Goal: Check status

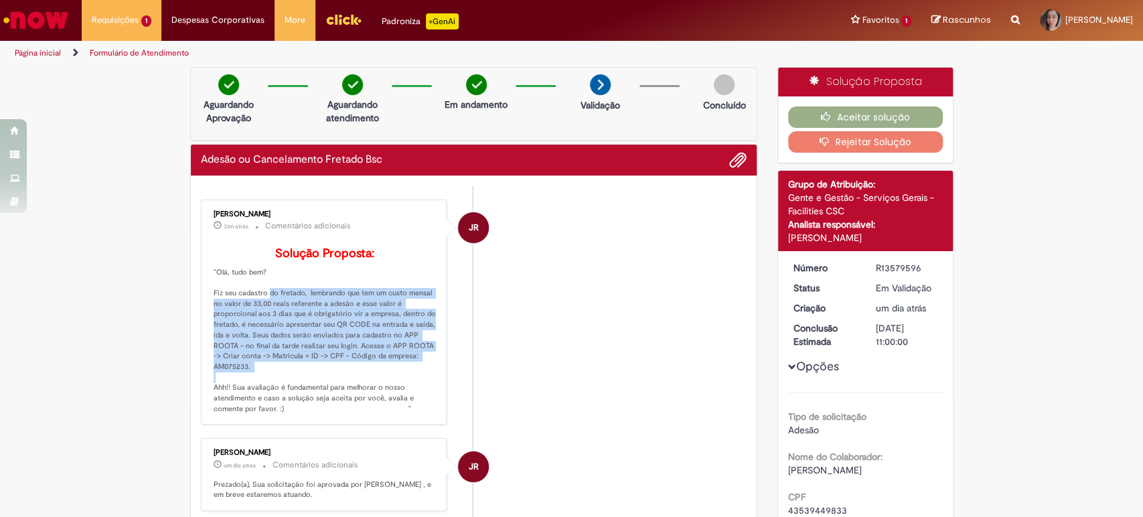
drag, startPoint x: 256, startPoint y: 317, endPoint x: 429, endPoint y: 383, distance: 184.4
click at [429, 383] on p "Solução Proposta: "Olá, tudo bem? Fiz seu cadastro do fretado, lembrando que te…" at bounding box center [325, 330] width 223 height 167
click at [363, 348] on p "Solução Proposta: "Olá, tudo bem? Fiz seu cadastro do fretado, lembrando que te…" at bounding box center [325, 330] width 223 height 167
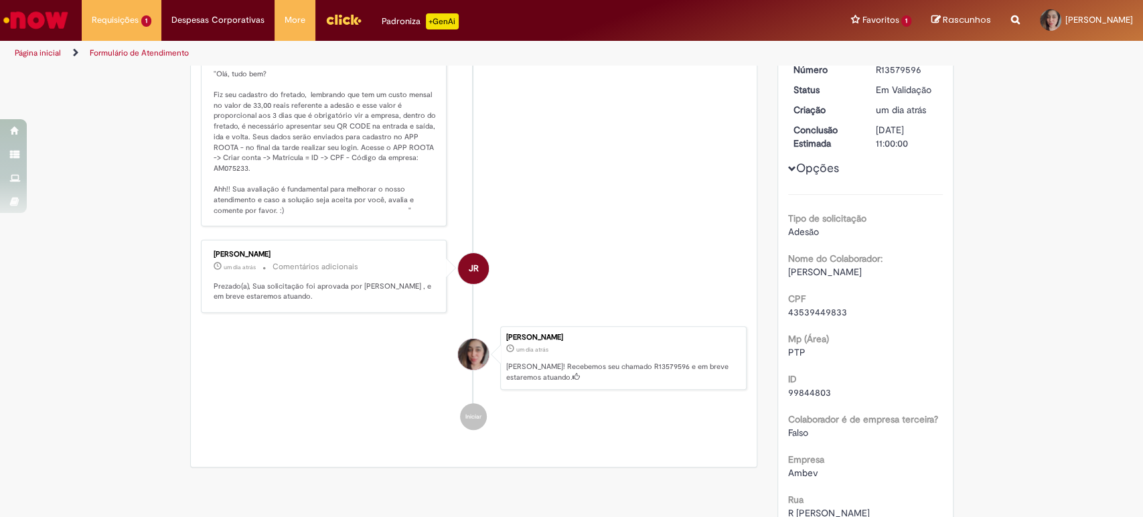
scroll to position [74, 0]
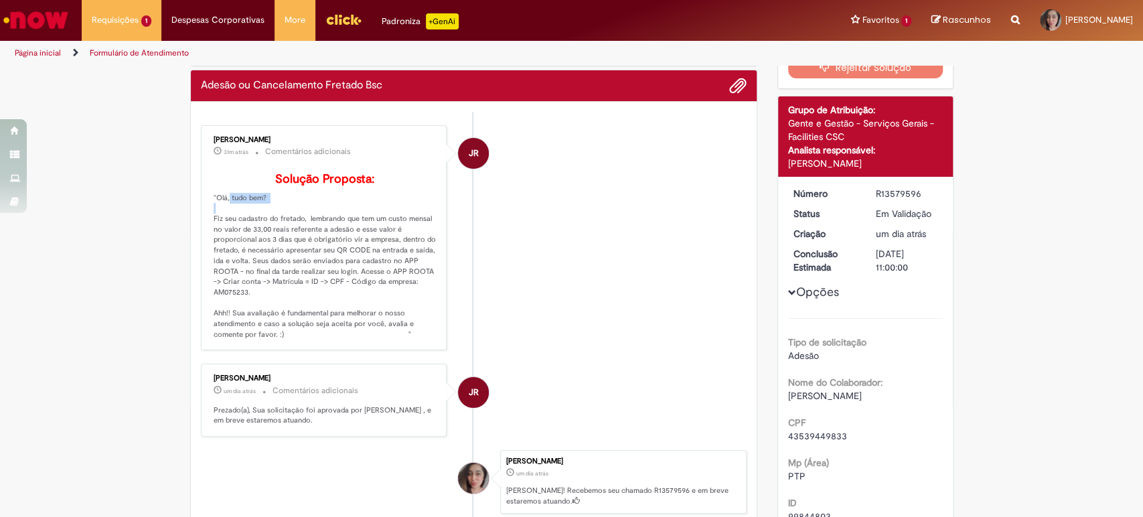
drag, startPoint x: 216, startPoint y: 215, endPoint x: 252, endPoint y: 244, distance: 45.7
click at [284, 222] on p "Solução Proposta: "Olá, tudo bem? Fiz seu cadastro do fretado, lembrando que te…" at bounding box center [325, 256] width 223 height 167
drag, startPoint x: 219, startPoint y: 232, endPoint x: 323, endPoint y: 248, distance: 105.0
click at [323, 248] on p "Solução Proposta: "Olá, tudo bem? Fiz seu cadastro do fretado, lembrando que te…" at bounding box center [325, 256] width 223 height 167
click at [348, 264] on p "Solução Proposta: "Olá, tudo bem? Fiz seu cadastro do fretado, lembrando que te…" at bounding box center [325, 256] width 223 height 167
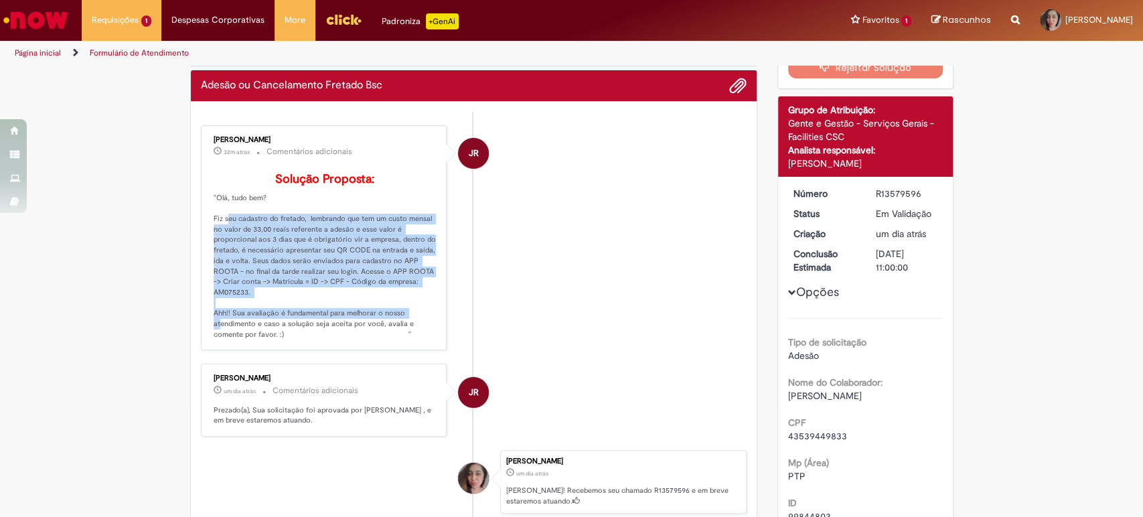
drag, startPoint x: 216, startPoint y: 236, endPoint x: 406, endPoint y: 337, distance: 215.4
click at [406, 337] on p "Solução Proposta: "Olá, tudo bem? Fiz seu cadastro do fretado, lembrando que te…" at bounding box center [325, 256] width 223 height 167
click at [396, 316] on p "Solução Proposta: "Olá, tudo bem? Fiz seu cadastro do fretado, lembrando que te…" at bounding box center [325, 256] width 223 height 167
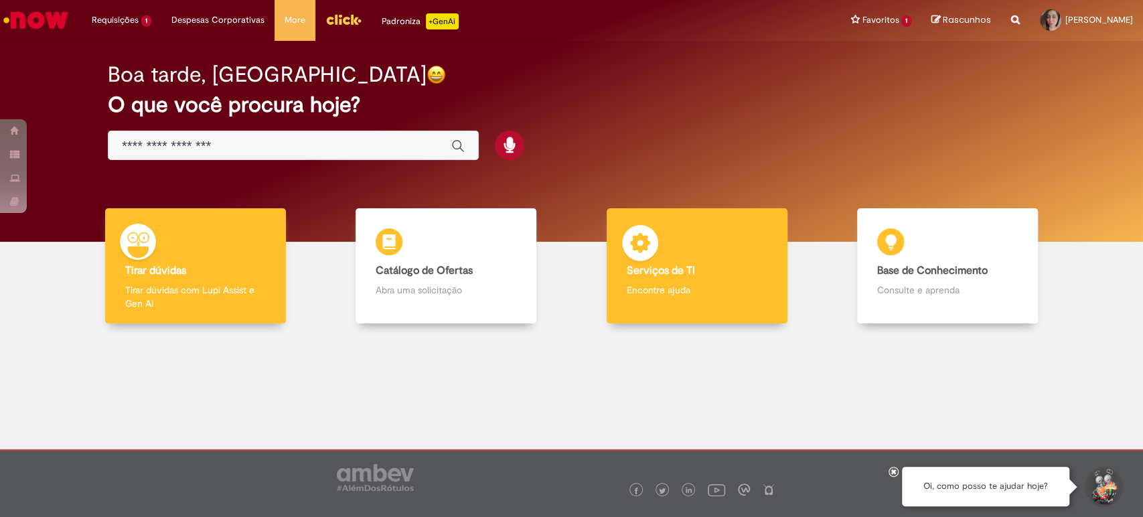
click at [742, 264] on div "Serviços de TI Serviços de TI Encontre ajuda" at bounding box center [697, 266] width 181 height 116
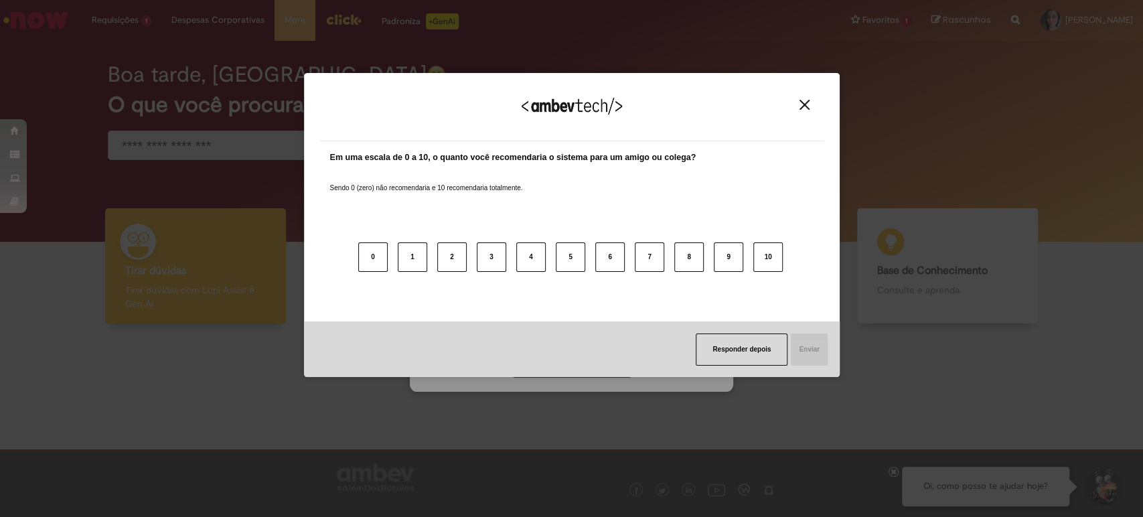
click at [806, 99] on button "Close" at bounding box center [804, 104] width 18 height 11
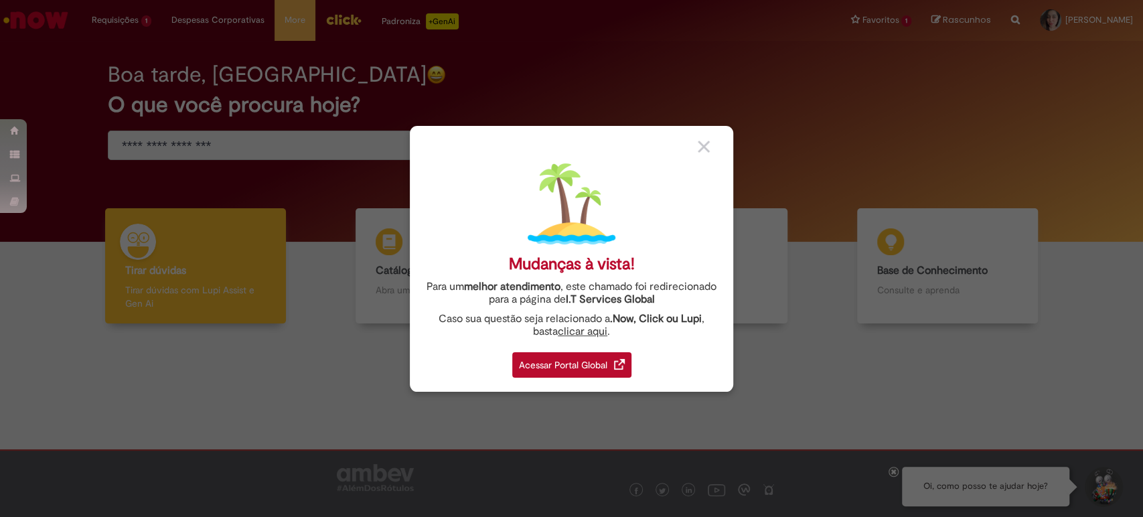
click at [553, 362] on div "Acessar Portal Global" at bounding box center [571, 364] width 119 height 25
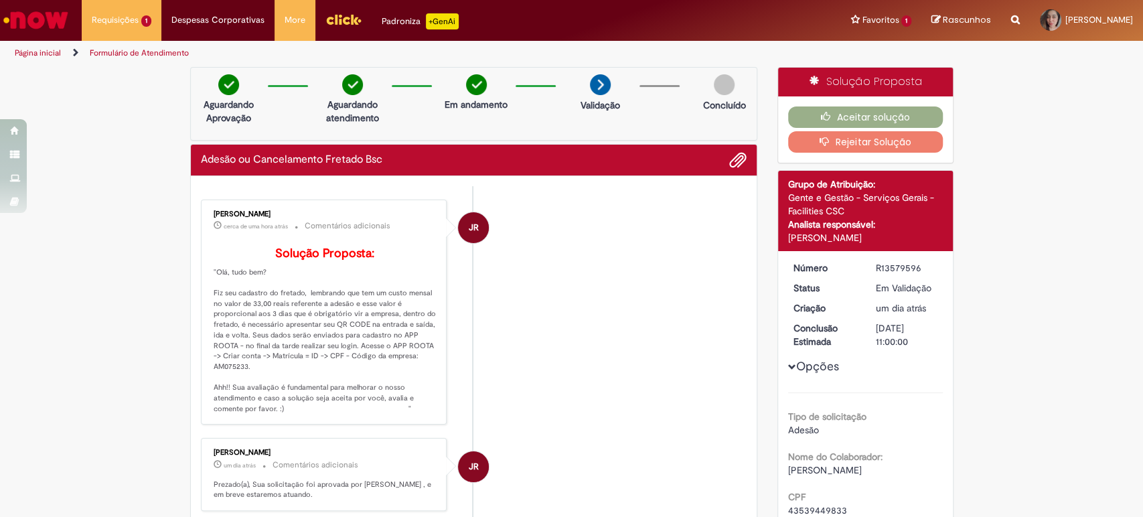
scroll to position [74, 0]
